Goal: Transaction & Acquisition: Purchase product/service

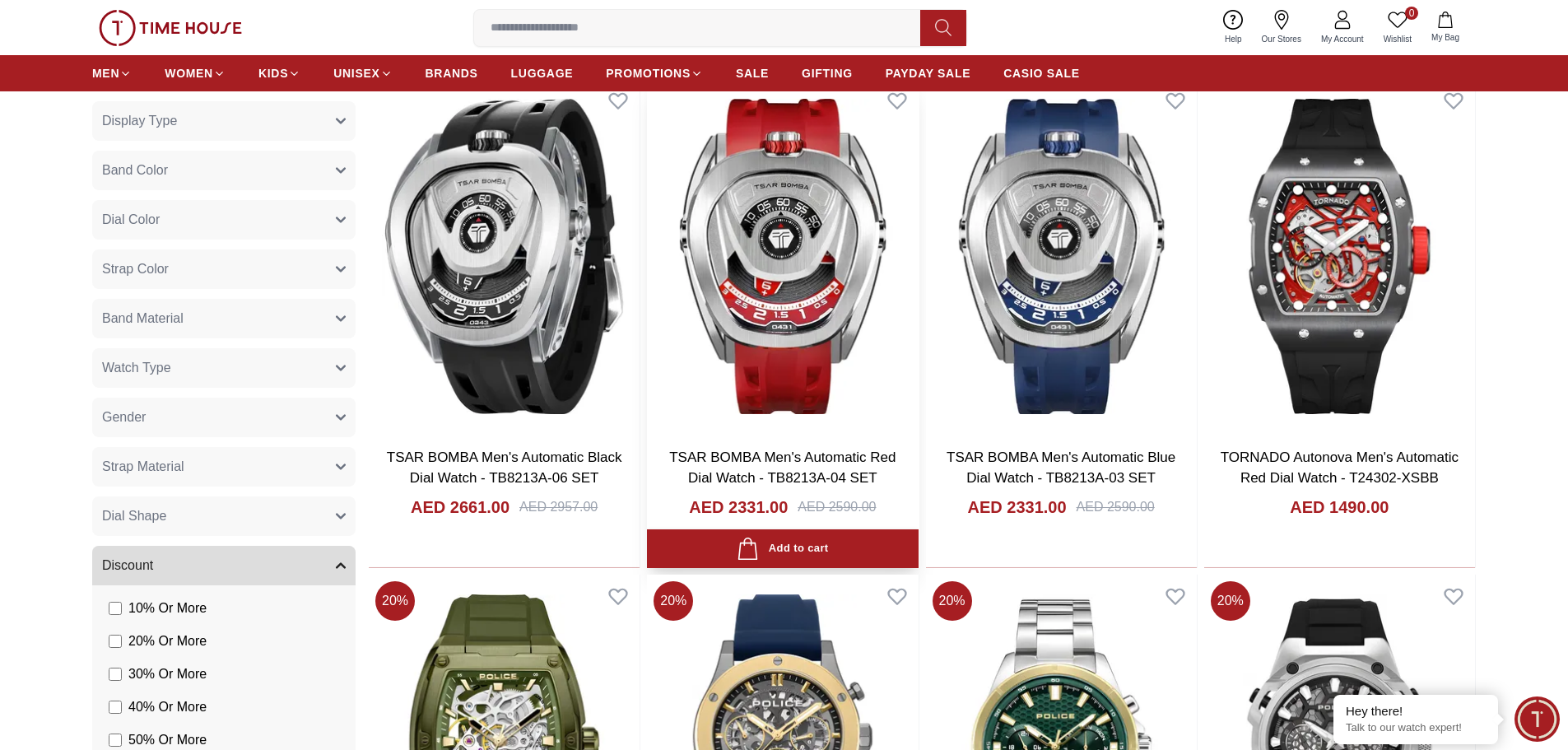
scroll to position [658, 0]
click at [796, 272] on img at bounding box center [783, 256] width 271 height 354
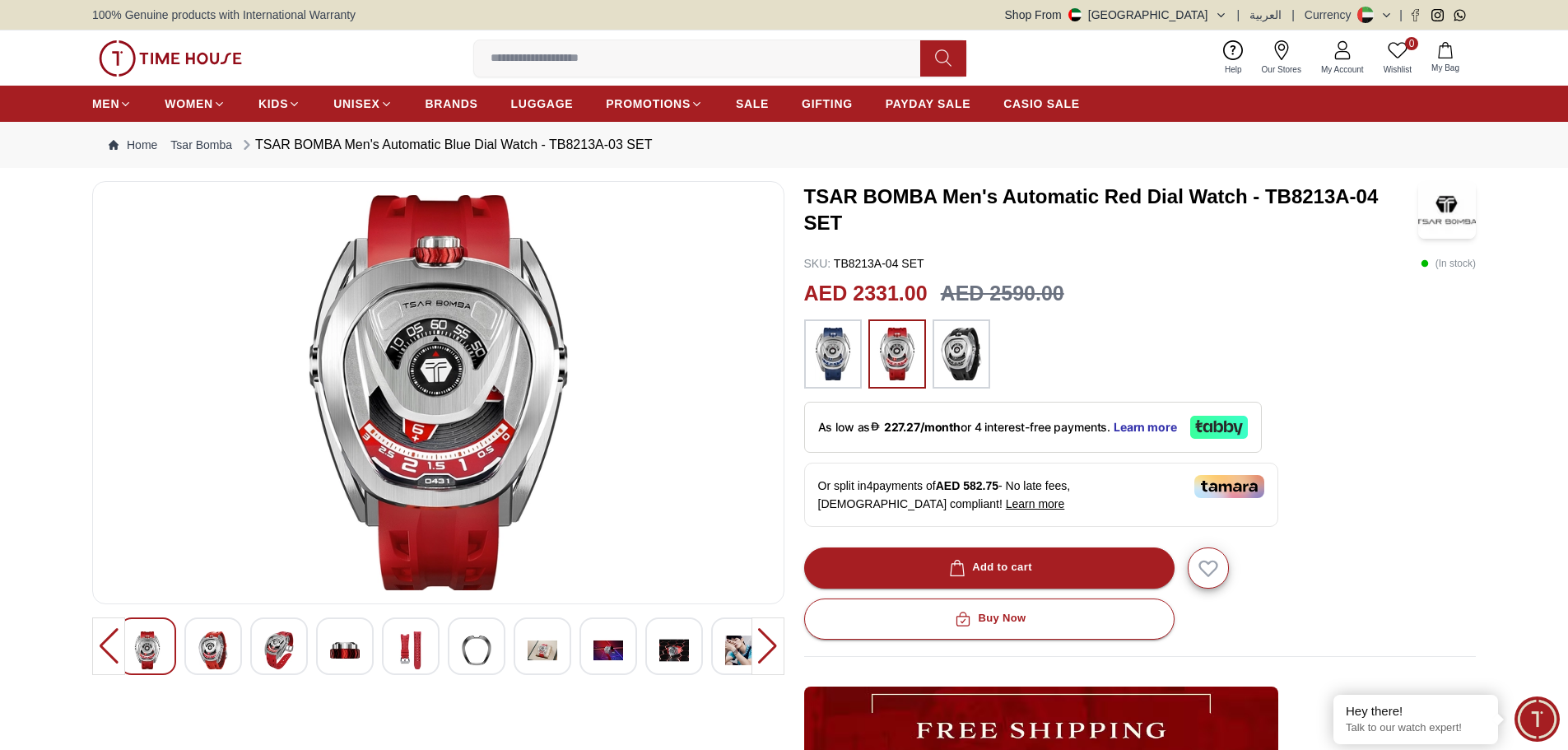
click at [551, 627] on div at bounding box center [542, 646] width 58 height 58
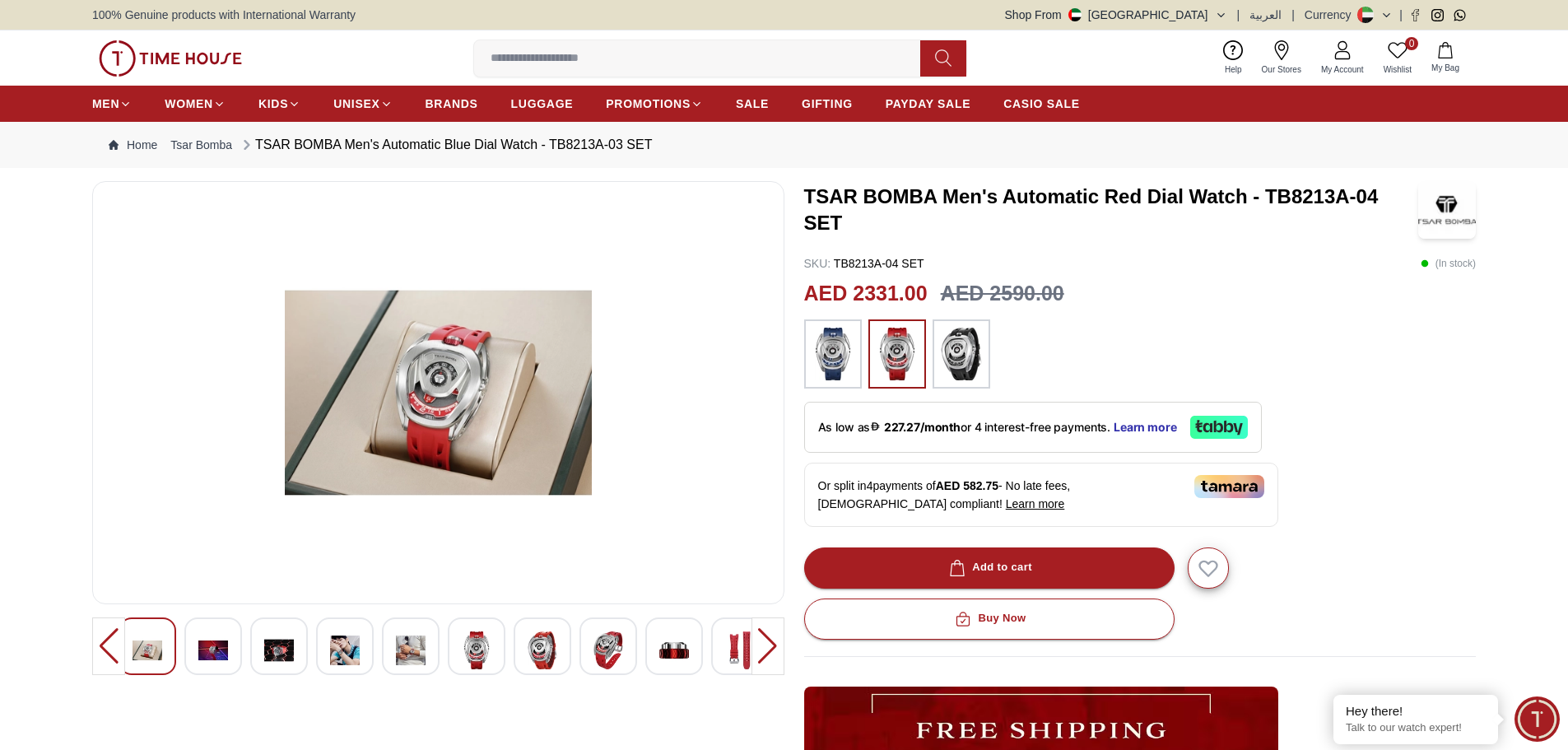
click at [664, 647] on img at bounding box center [674, 650] width 30 height 37
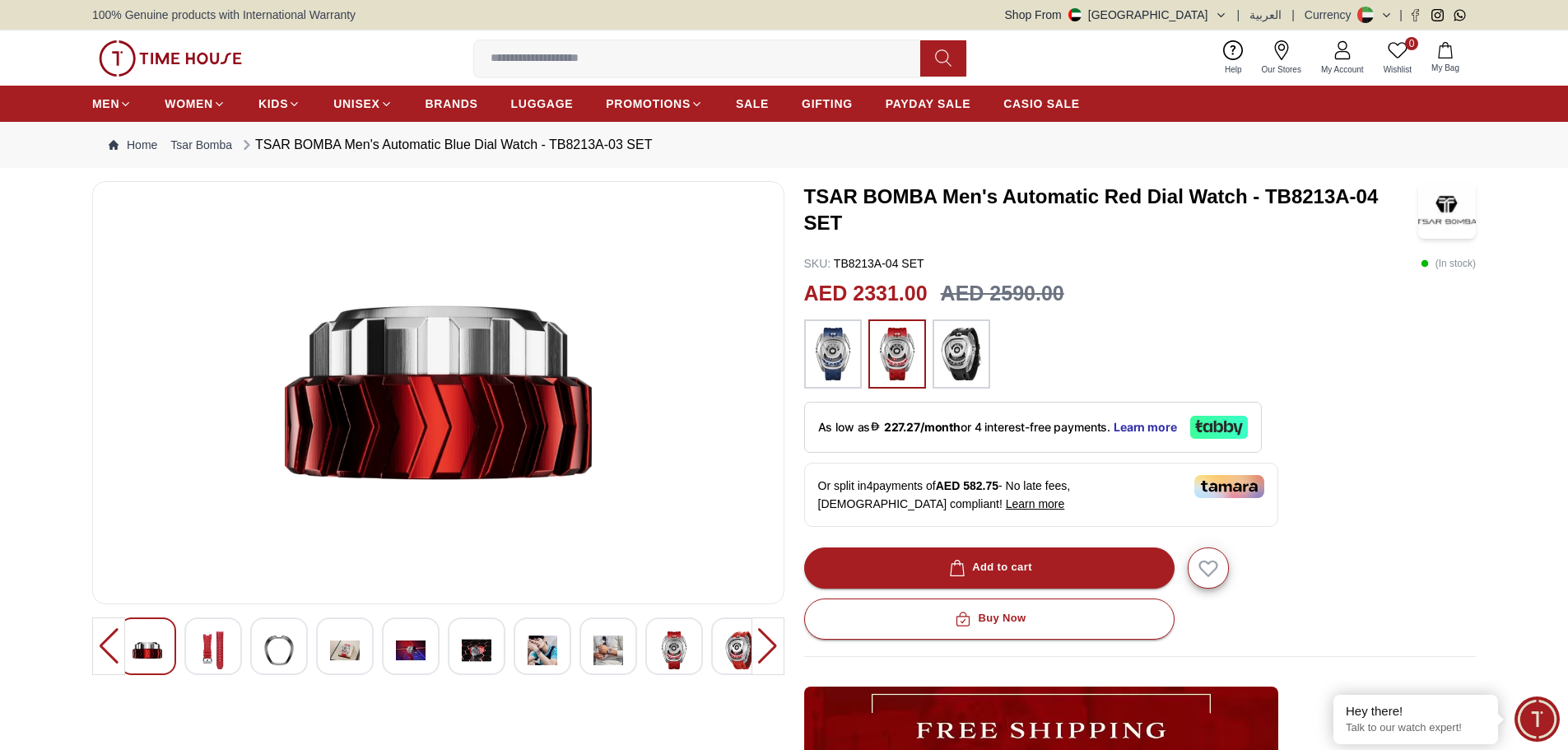
click at [725, 646] on div at bounding box center [741, 646] width 58 height 58
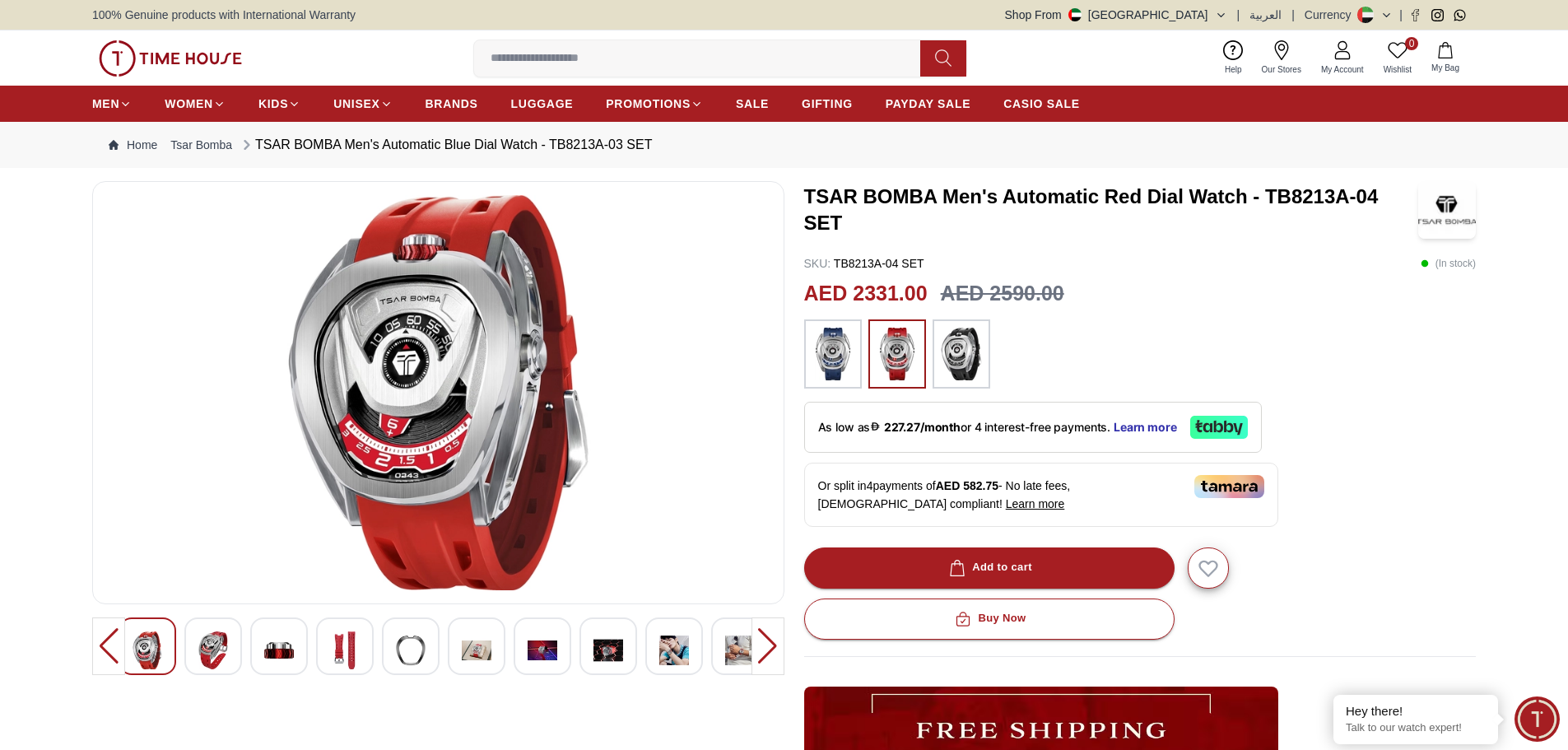
click at [759, 646] on div at bounding box center [768, 646] width 33 height 58
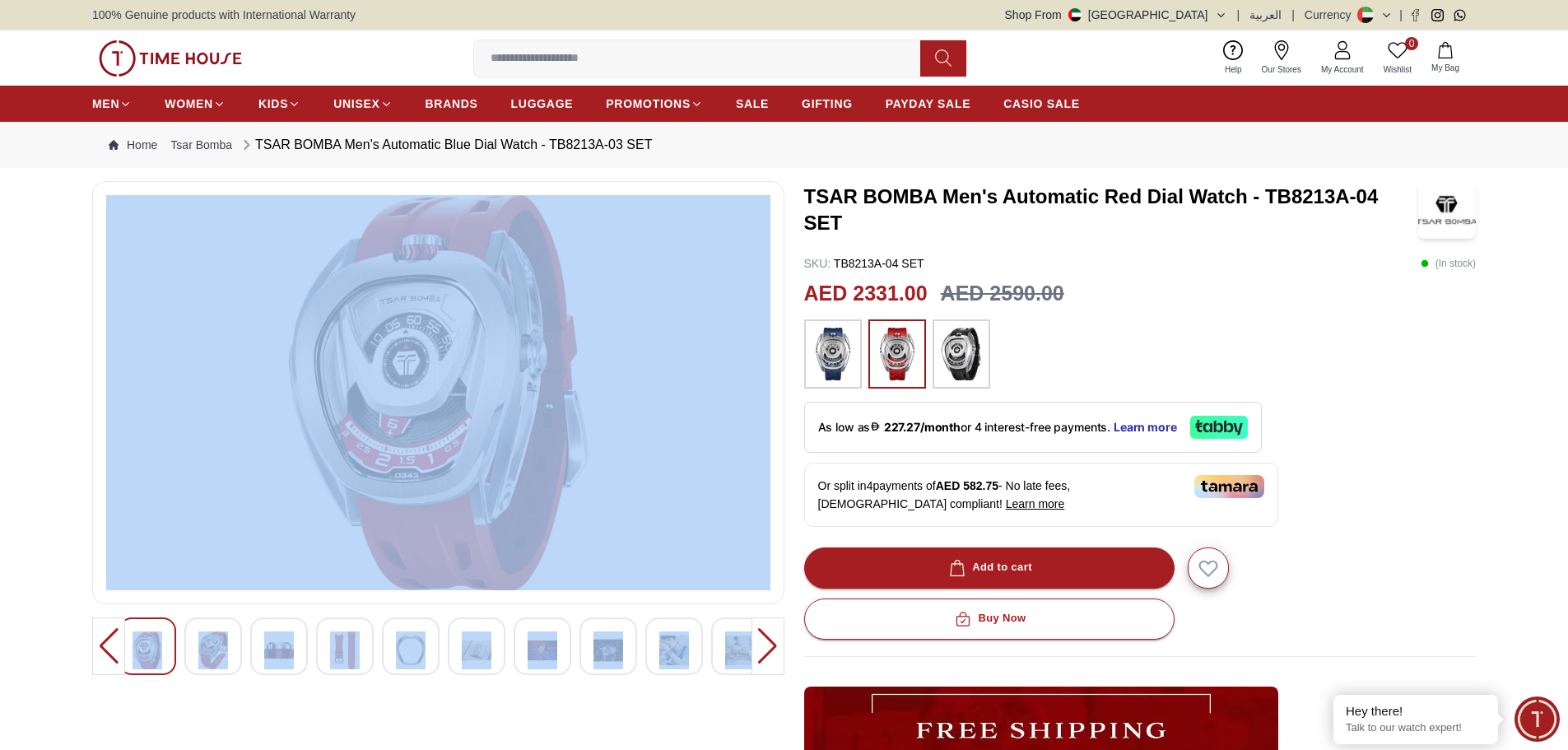
click at [759, 646] on div at bounding box center [768, 646] width 33 height 58
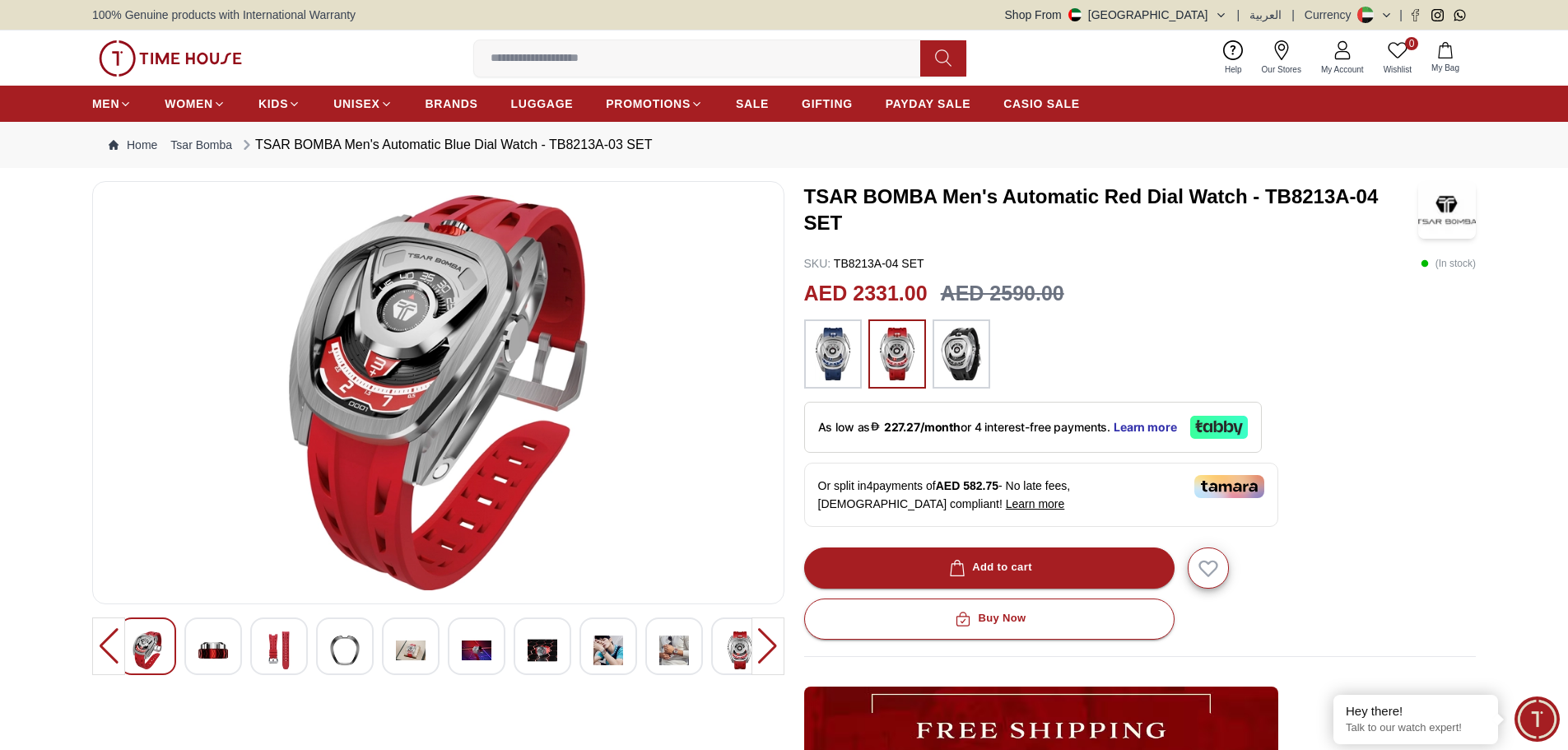
click at [759, 646] on div at bounding box center [768, 646] width 33 height 58
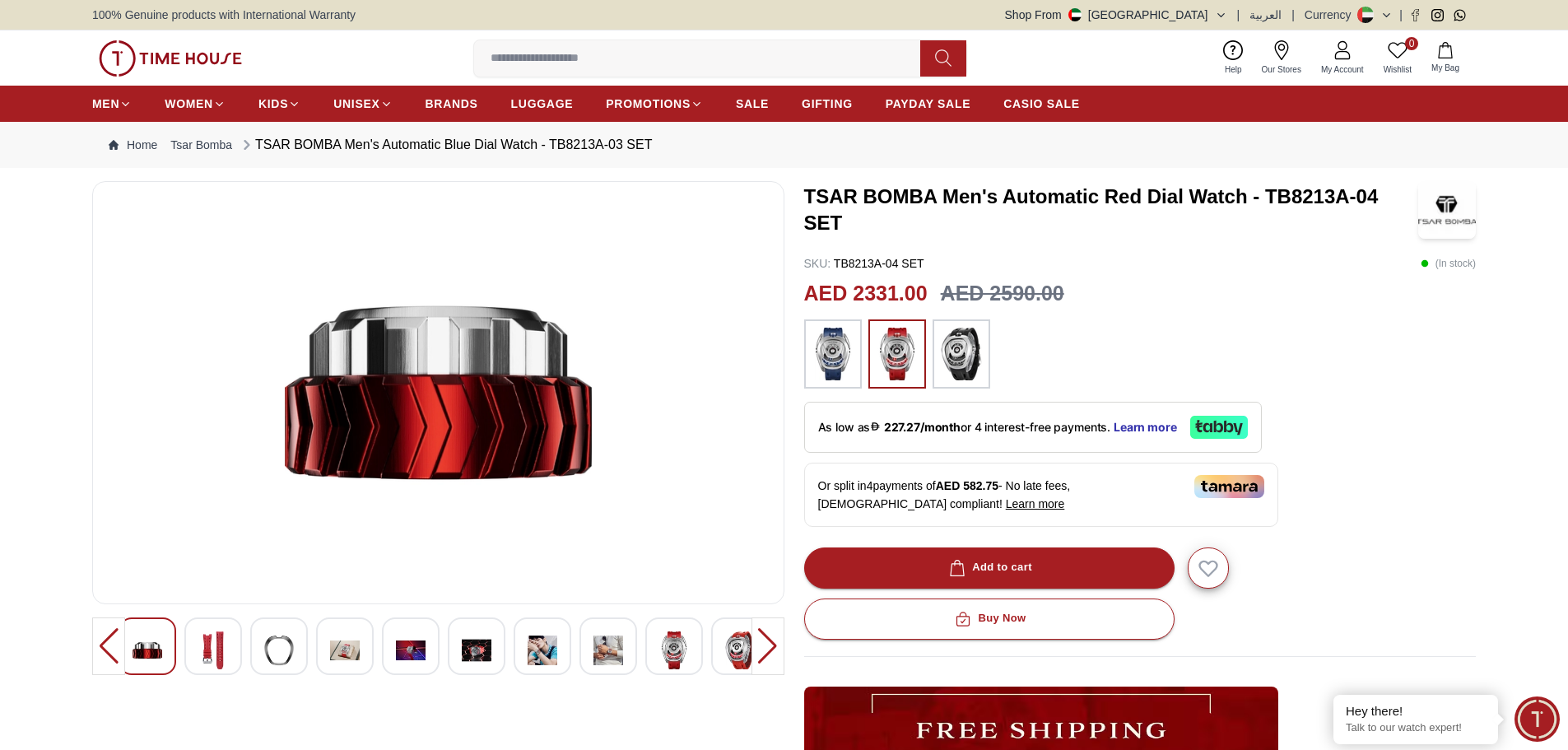
click at [597, 657] on img at bounding box center [609, 650] width 30 height 37
